Goal: Find specific page/section: Find specific page/section

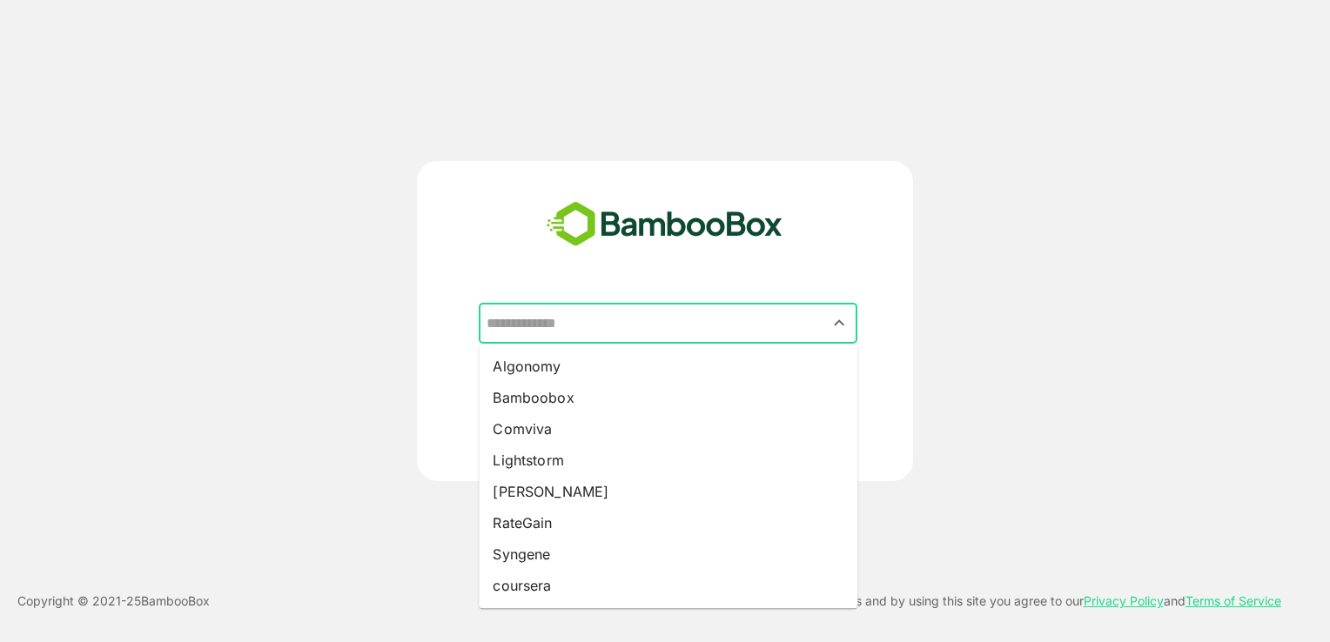
click at [598, 328] on input "text" at bounding box center [668, 323] width 372 height 33
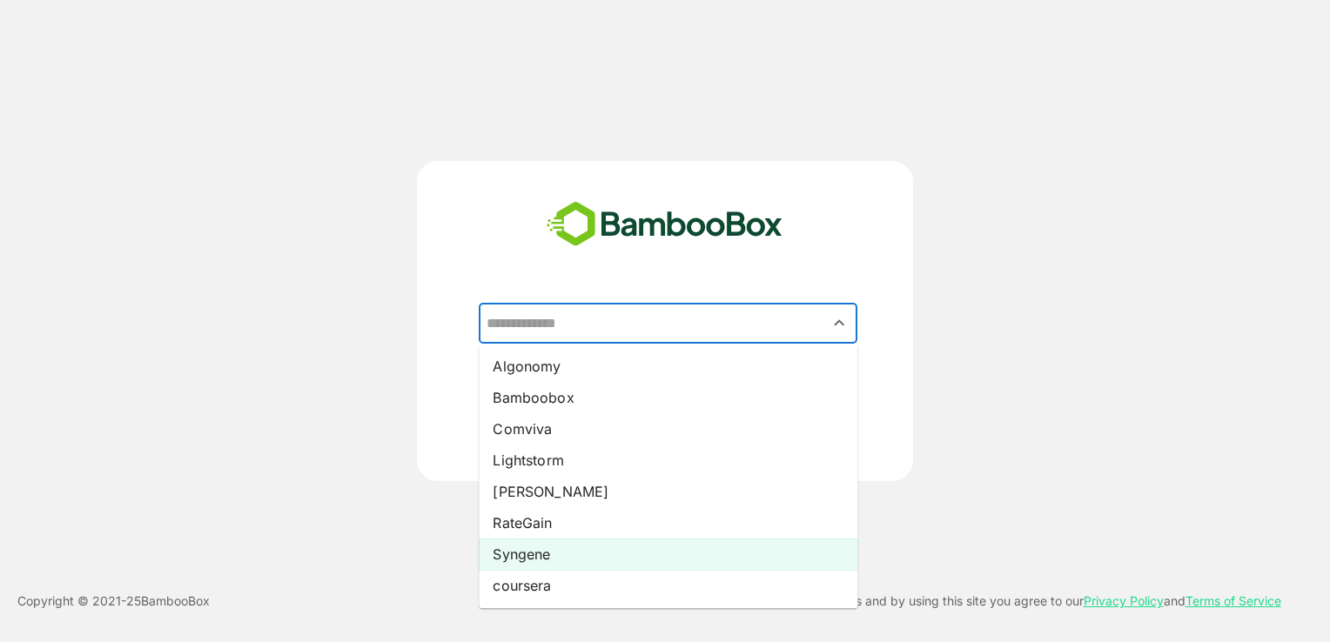
click at [523, 557] on li "Syngene" at bounding box center [668, 554] width 379 height 31
type input "*******"
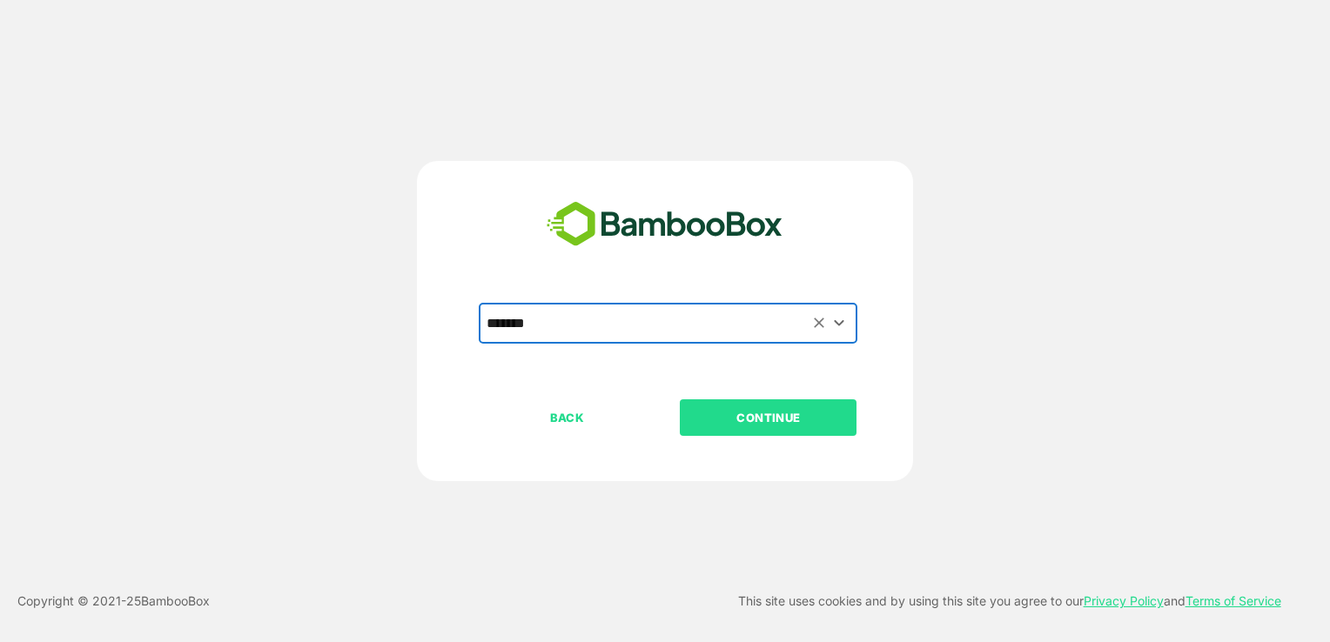
click at [752, 415] on p "CONTINUE" at bounding box center [768, 417] width 174 height 19
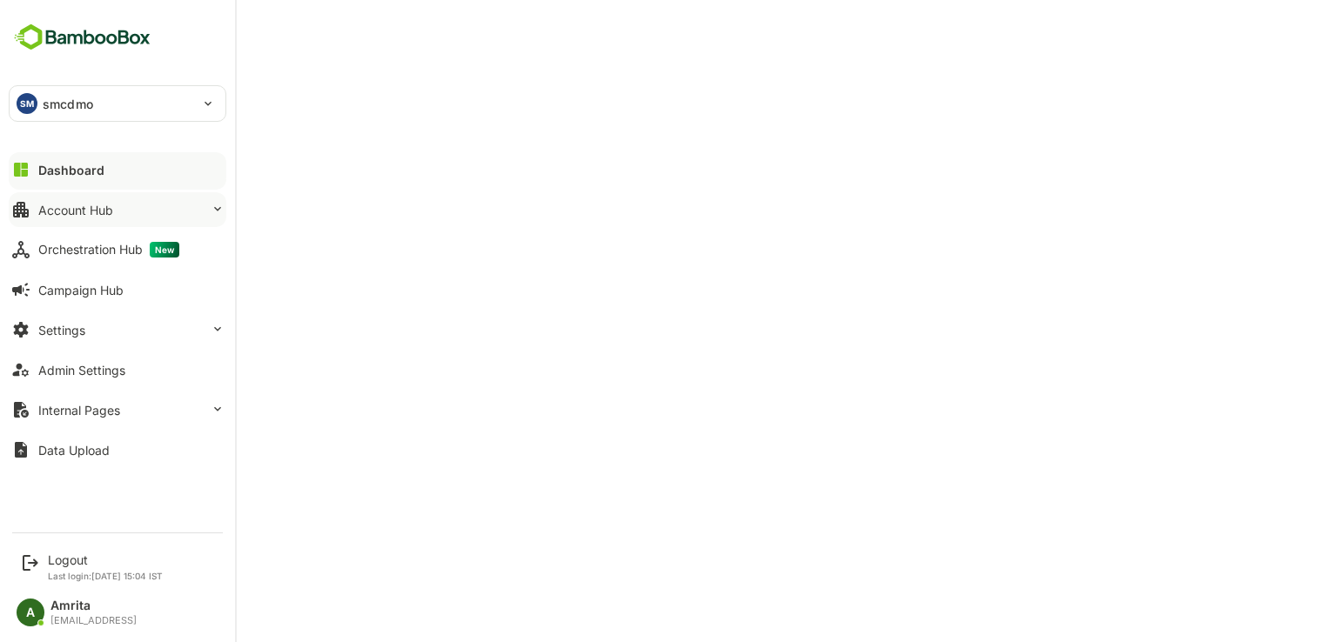
click at [91, 213] on div "Account Hub" at bounding box center [75, 210] width 75 height 15
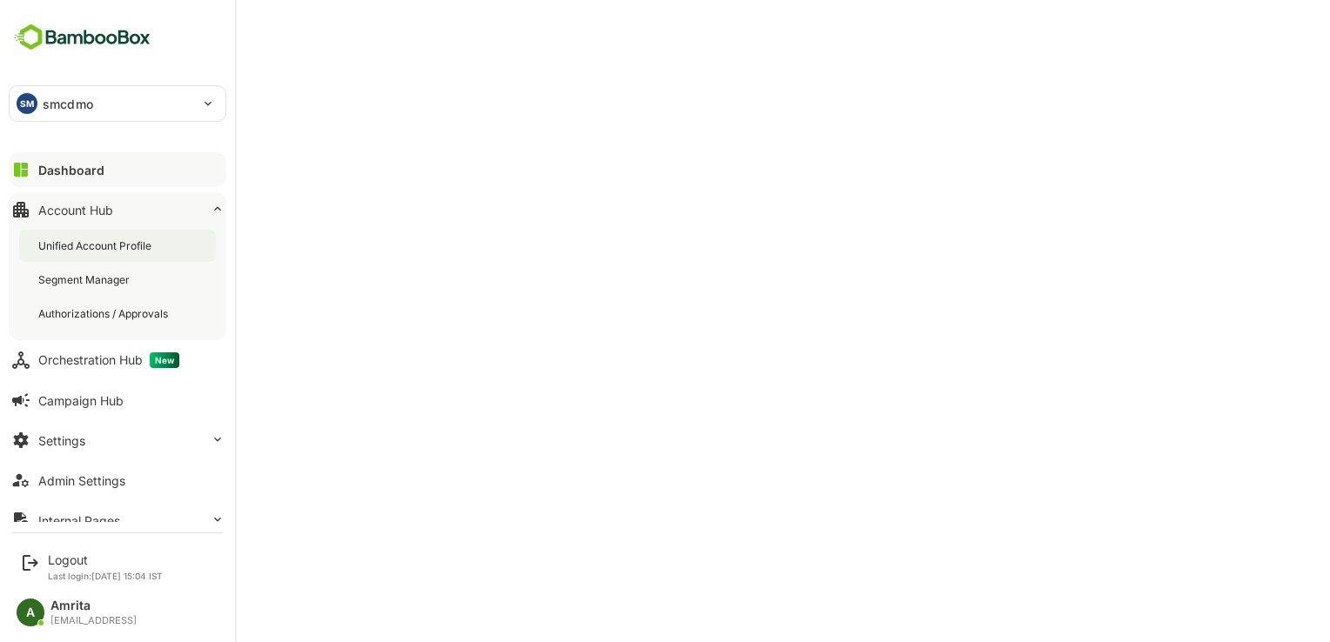
click at [111, 247] on div "Unified Account Profile" at bounding box center [96, 245] width 117 height 15
click at [100, 456] on button "Settings" at bounding box center [118, 440] width 218 height 35
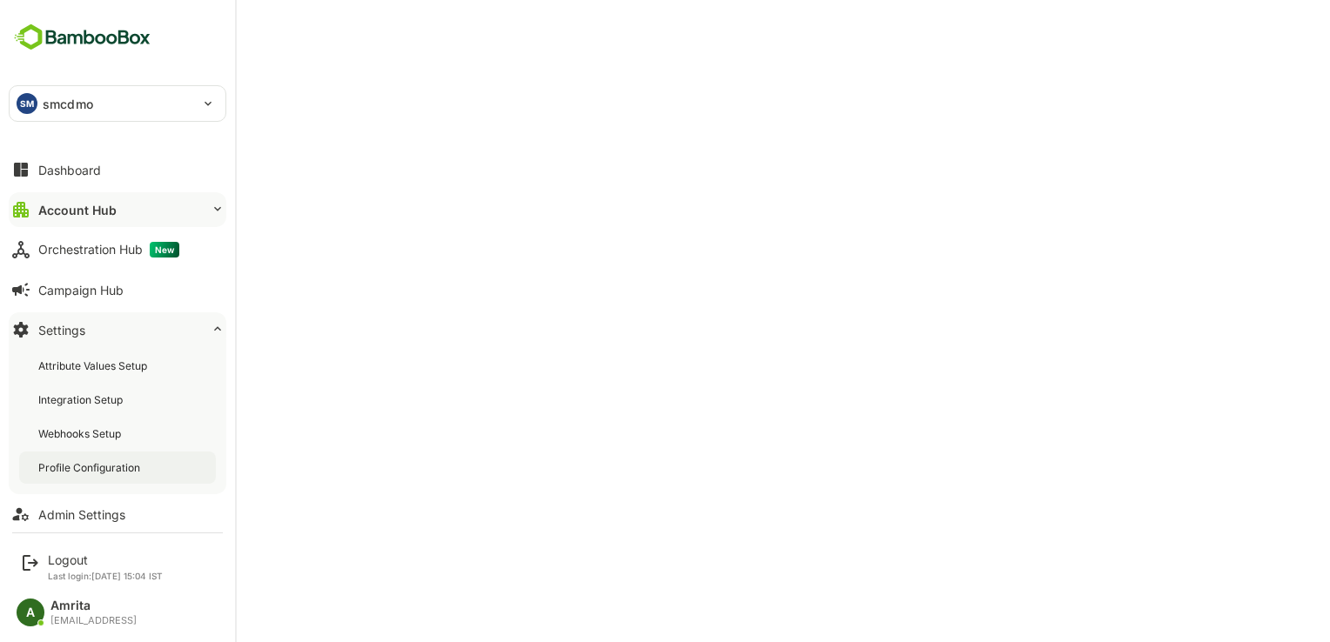
click at [125, 479] on div "Profile Configuration" at bounding box center [117, 468] width 197 height 32
click at [86, 514] on div "Admin Settings" at bounding box center [81, 514] width 87 height 15
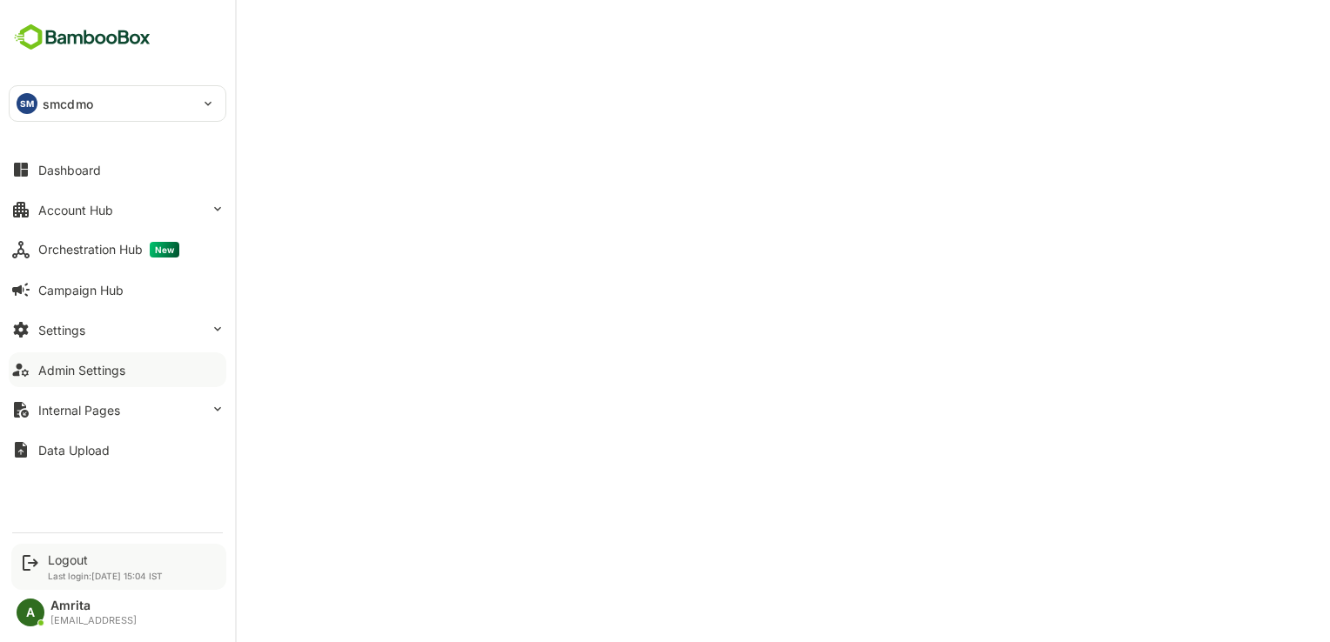
click at [56, 569] on div "Logout Last login: [DATE] 15:04 IST" at bounding box center [105, 567] width 115 height 29
click at [58, 559] on div "Logout" at bounding box center [105, 560] width 115 height 15
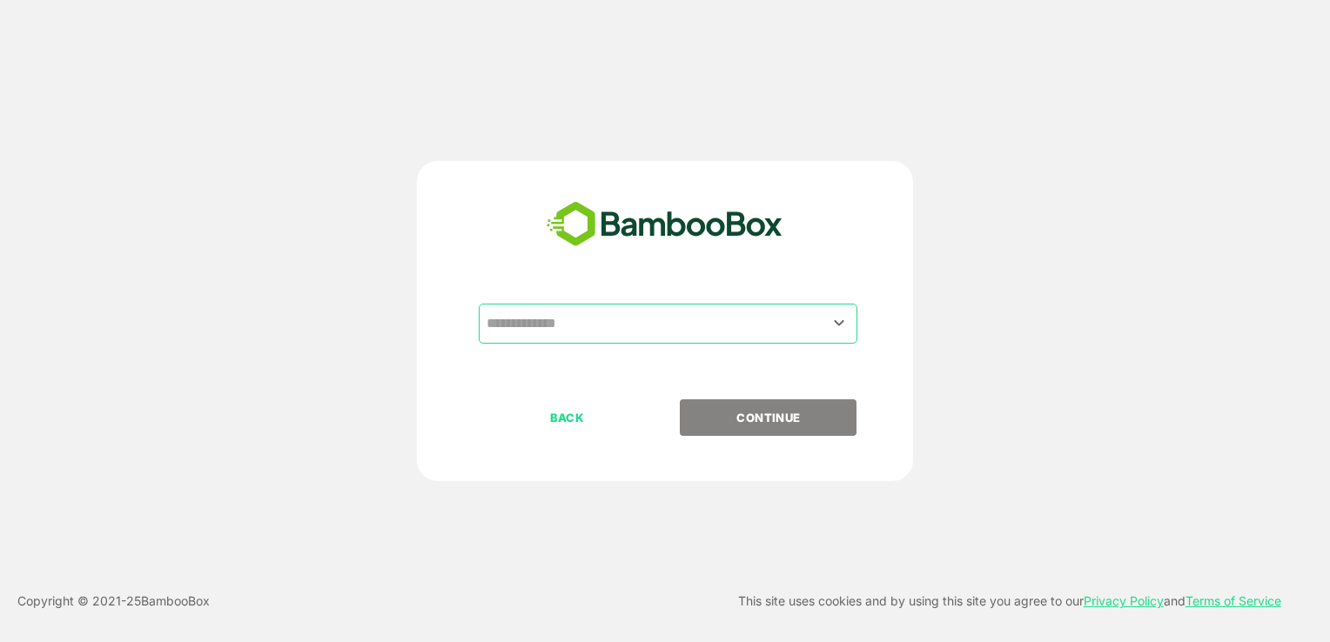
click at [598, 330] on input "text" at bounding box center [668, 323] width 372 height 33
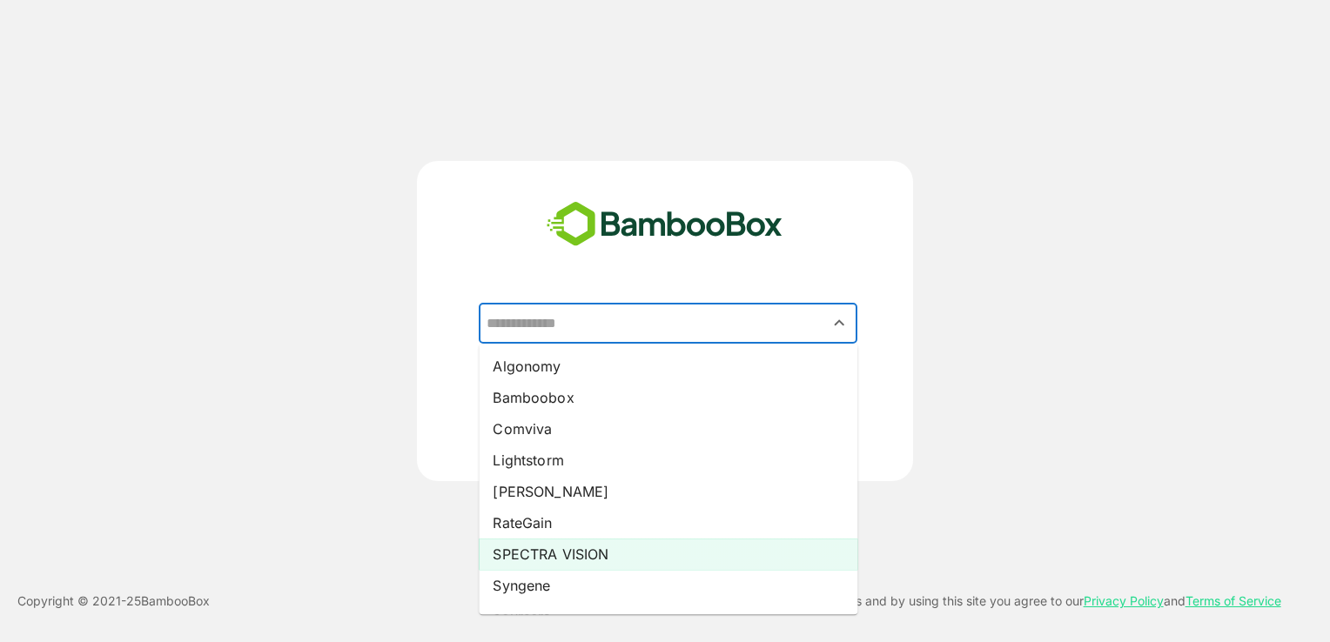
click at [602, 551] on li "SPECTRA VISION" at bounding box center [668, 554] width 379 height 31
type input "**********"
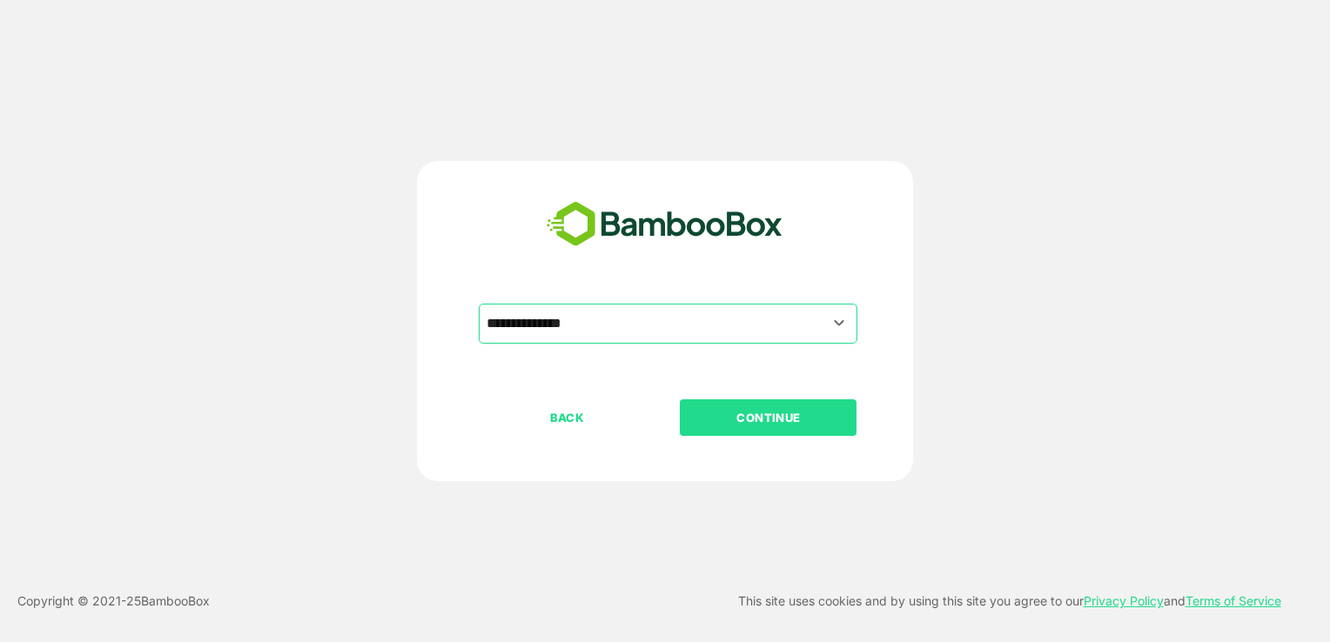
click at [754, 414] on p "CONTINUE" at bounding box center [768, 417] width 174 height 19
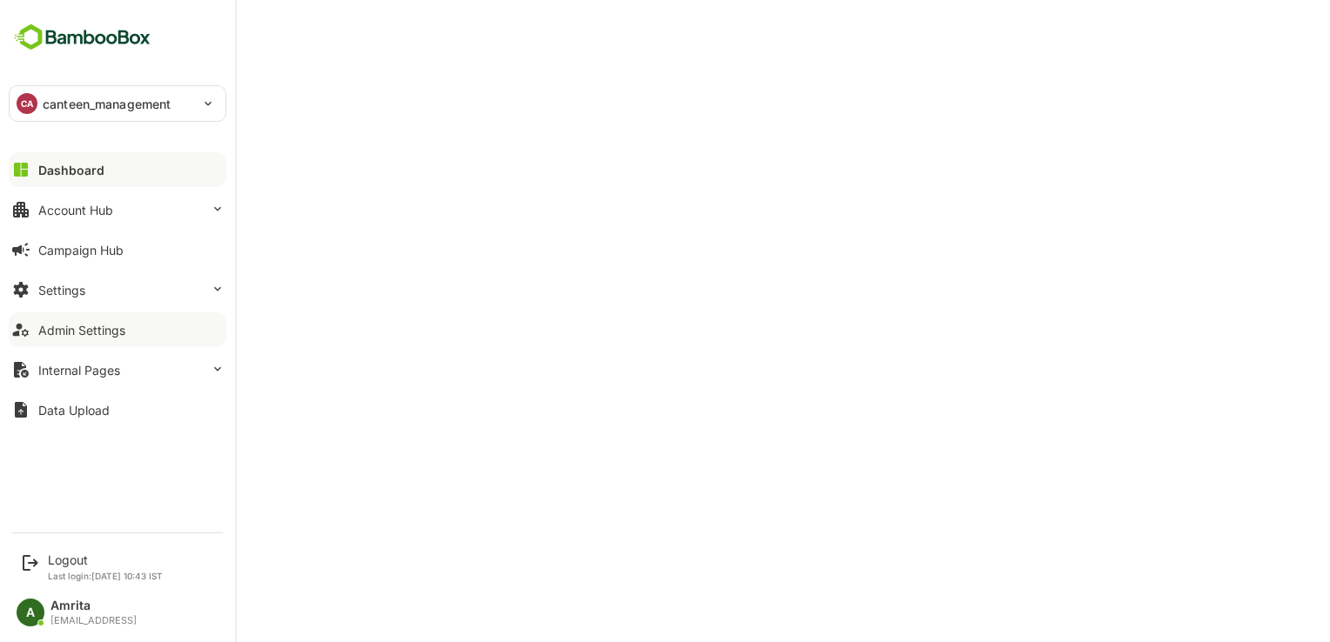
click at [38, 334] on div "Admin Settings" at bounding box center [81, 330] width 87 height 15
click at [211, 103] on div "CA canteen_management" at bounding box center [118, 103] width 216 height 35
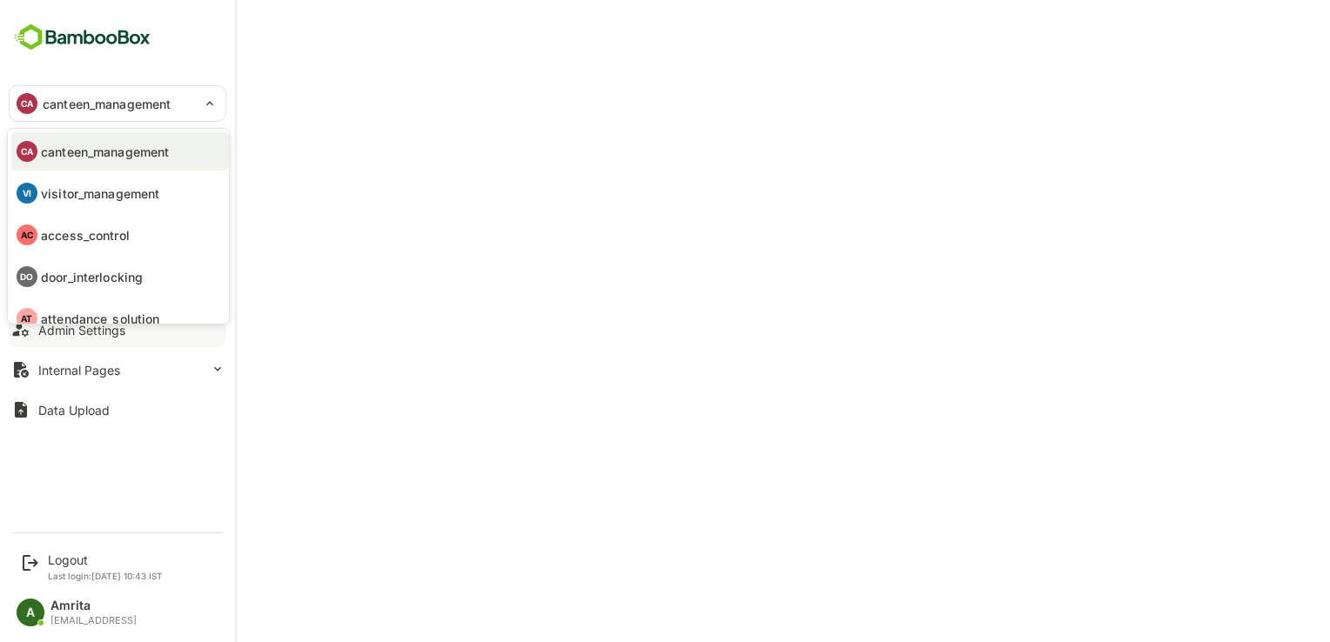
scroll to position [17, 0]
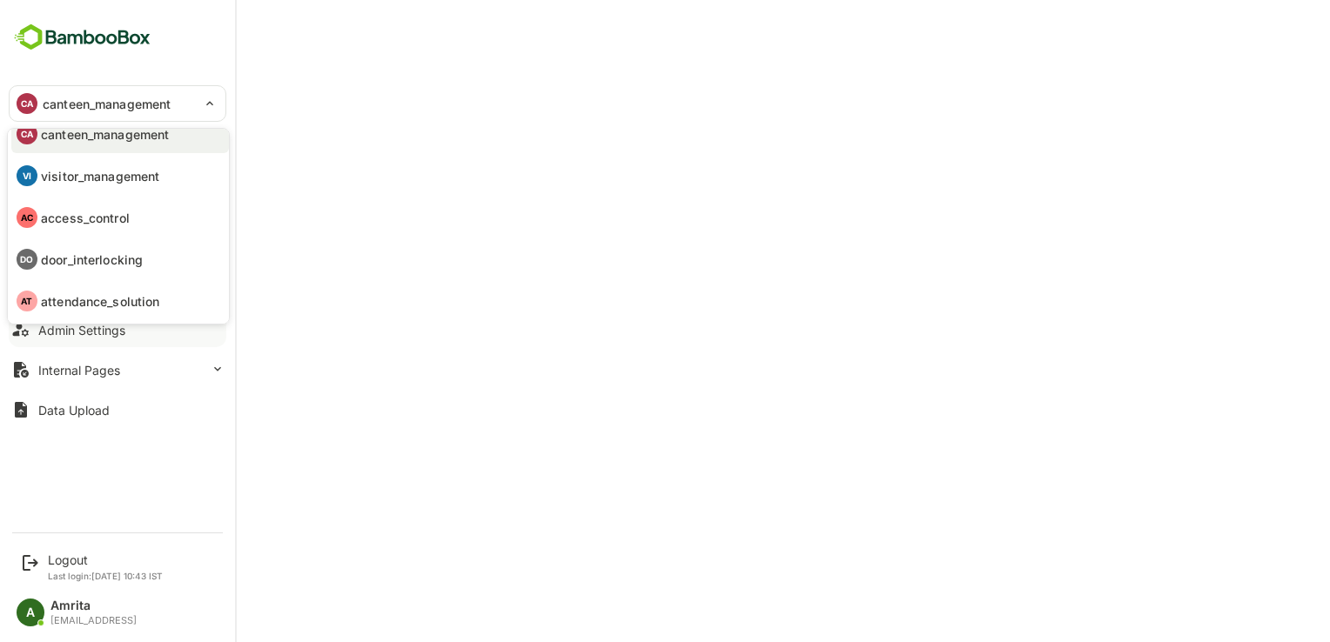
click at [291, 45] on div at bounding box center [665, 321] width 1330 height 642
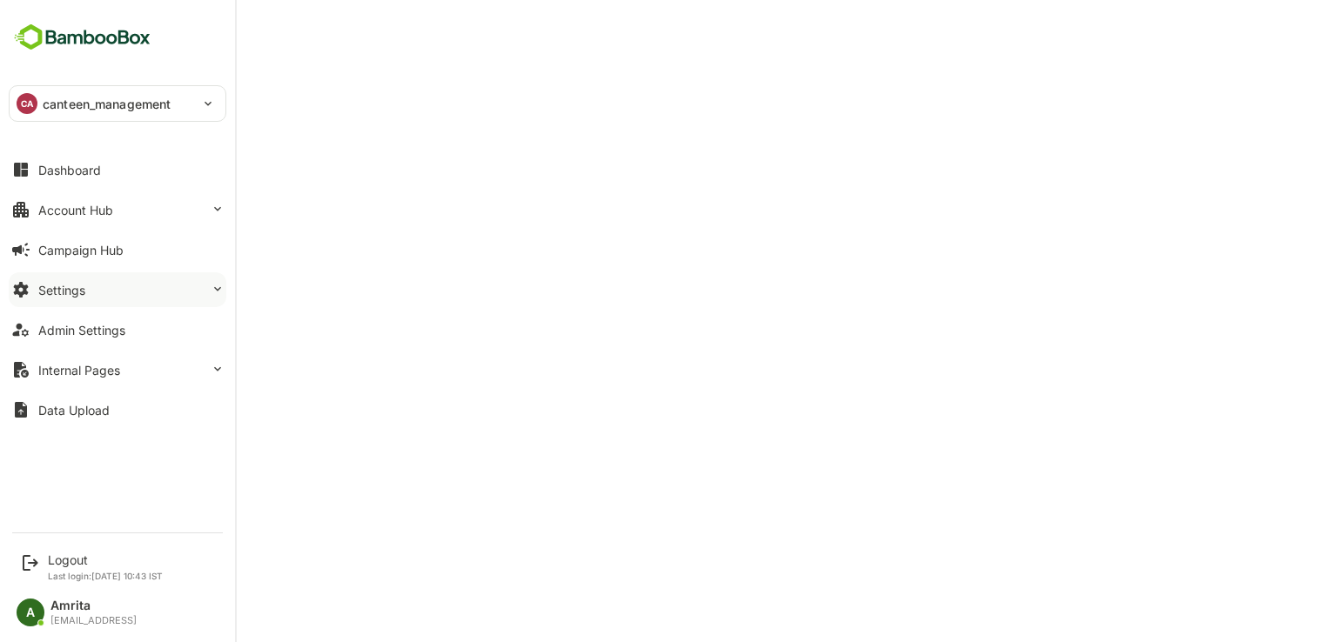
click at [38, 297] on button "Settings" at bounding box center [118, 289] width 218 height 35
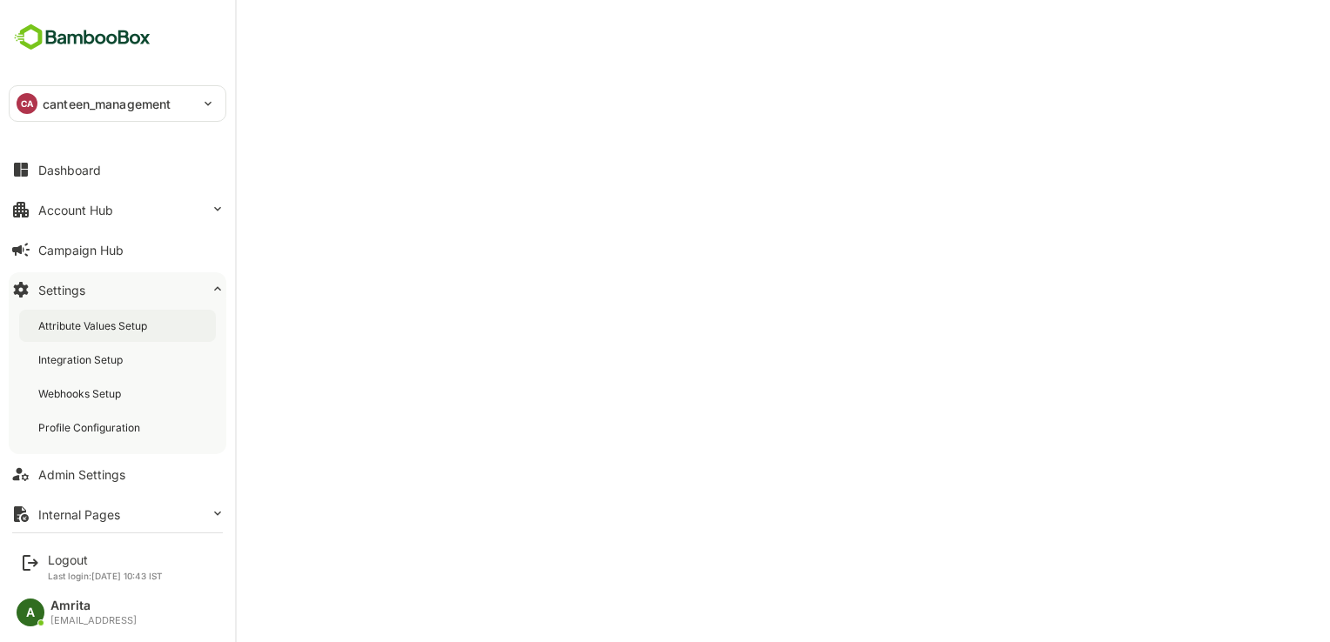
click at [91, 331] on div "Attribute Values Setup" at bounding box center [94, 326] width 112 height 15
click at [64, 420] on div "Profile Configuration" at bounding box center [90, 427] width 105 height 15
